Goal: Task Accomplishment & Management: Complete application form

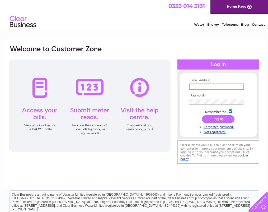
click at [199, 87] on input "text" at bounding box center [216, 86] width 55 height 6
click at [213, 132] on link "Not registered?" at bounding box center [219, 130] width 60 height 5
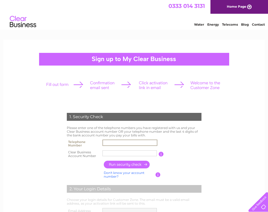
click at [120, 143] on input "text" at bounding box center [130, 142] width 55 height 6
type input "01923772793"
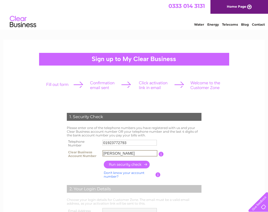
click at [124, 154] on input "[PERSON_NAME]" at bounding box center [130, 153] width 55 height 6
type input "P"
click at [126, 165] on input "button" at bounding box center [127, 165] width 46 height 8
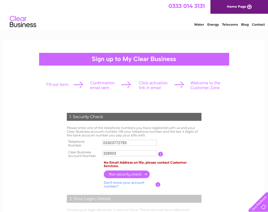
click at [134, 174] on input "button" at bounding box center [127, 174] width 46 height 8
click at [122, 153] on input "326503" at bounding box center [130, 153] width 55 height 6
type input "326503"
click at [124, 174] on input "button" at bounding box center [127, 174] width 46 height 8
